Goal: Task Accomplishment & Management: Manage account settings

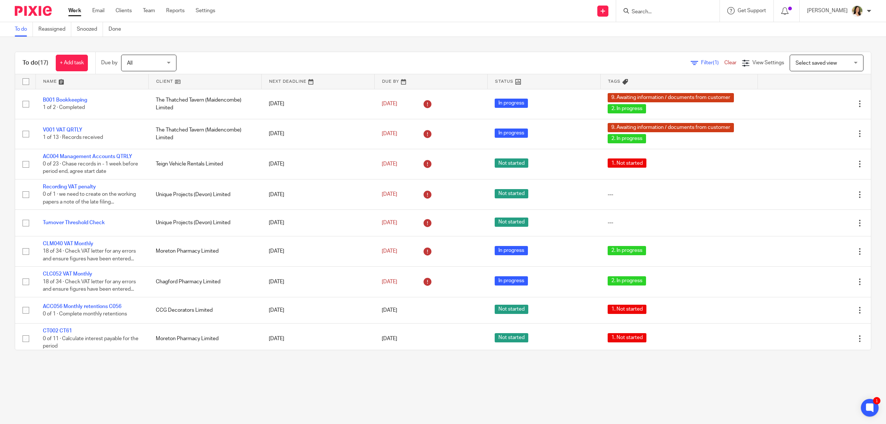
click at [649, 11] on input "Search" at bounding box center [664, 12] width 66 height 7
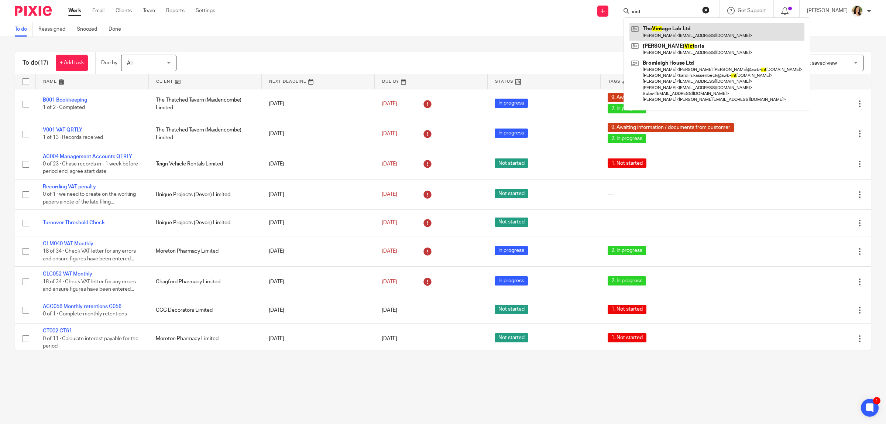
type input "vint"
click at [658, 29] on link at bounding box center [717, 31] width 175 height 17
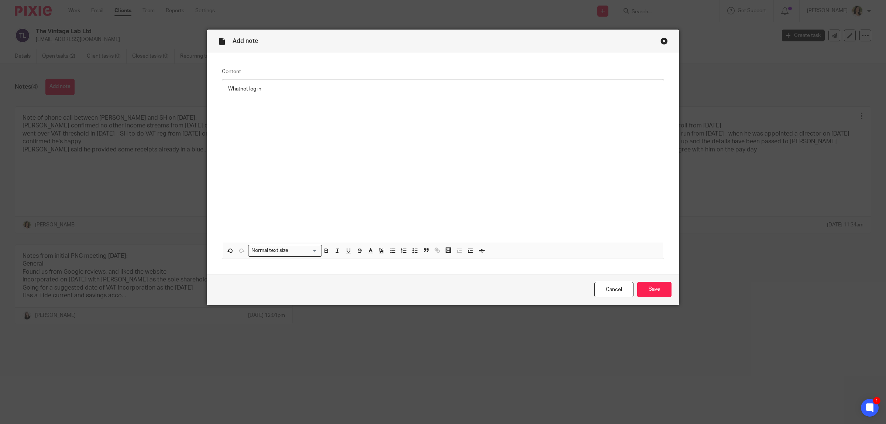
click at [610, 300] on div "Cancel Save" at bounding box center [443, 289] width 472 height 31
click at [609, 290] on link "Cancel" at bounding box center [613, 290] width 39 height 16
